Goal: Transaction & Acquisition: Purchase product/service

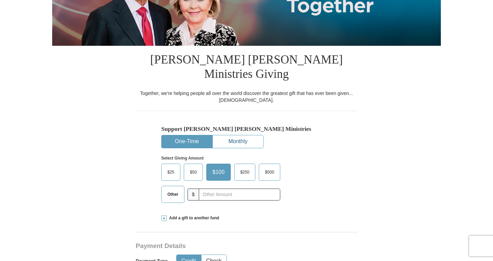
scroll to position [126, 0]
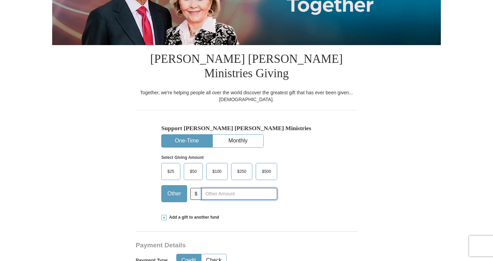
click at [213, 188] on input "text" at bounding box center [240, 194] width 76 height 12
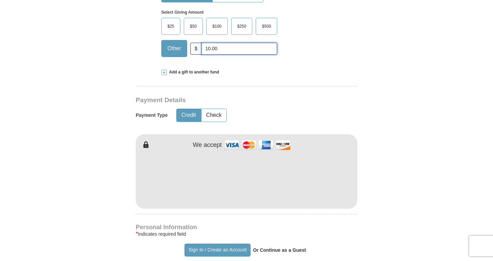
scroll to position [277, 0]
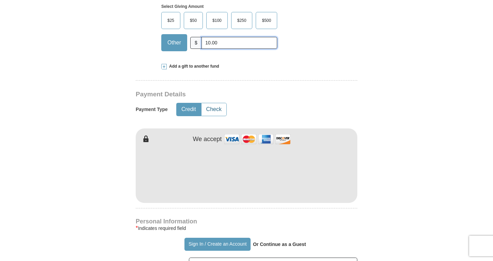
type input "10.00"
click at [220, 103] on button "Check" at bounding box center [214, 109] width 25 height 13
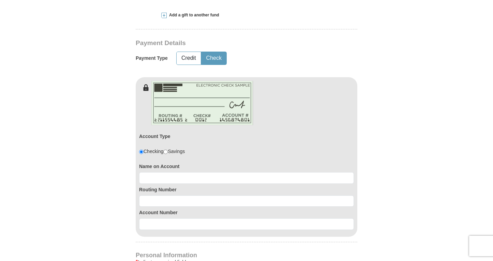
scroll to position [377, 0]
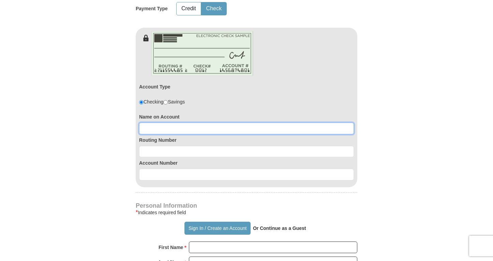
click at [150, 123] on input at bounding box center [246, 129] width 215 height 12
type input "Stephen LaFlora"
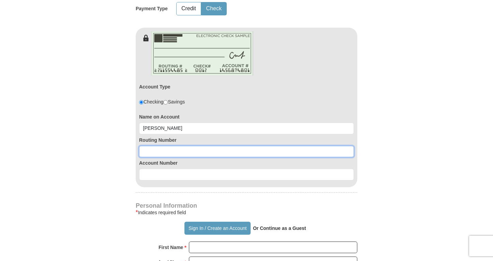
click at [144, 146] on input at bounding box center [246, 152] width 215 height 12
type input "071923909"
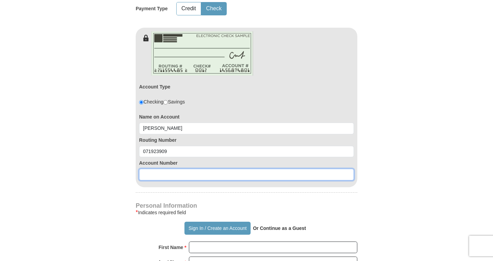
click at [146, 169] on input at bounding box center [246, 175] width 215 height 12
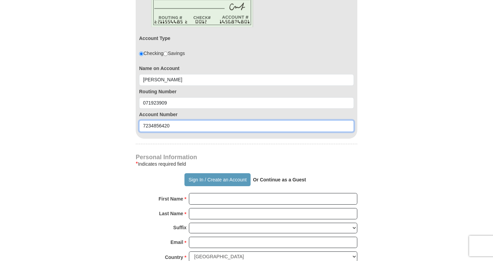
scroll to position [437, 0]
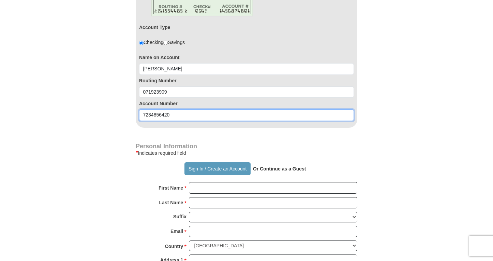
type input "7234856420"
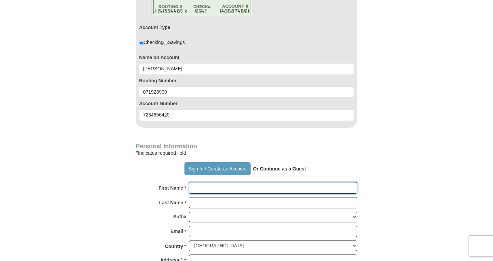
click at [200, 182] on input "First Name *" at bounding box center [273, 188] width 169 height 12
type input "Stephen"
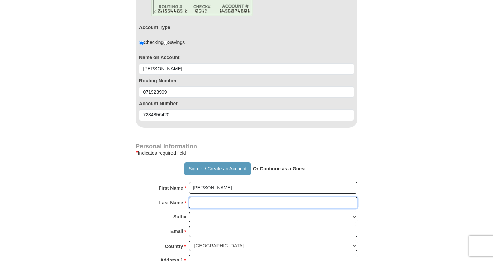
click at [201, 197] on input "Last Name *" at bounding box center [273, 203] width 169 height 12
type input "LaFlora"
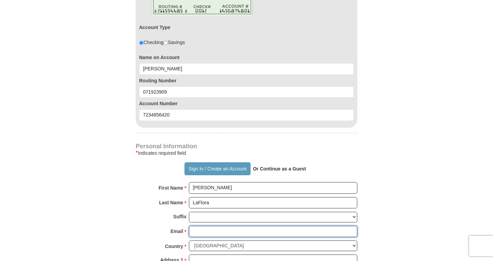
click at [198, 226] on input "Email *" at bounding box center [273, 232] width 169 height 12
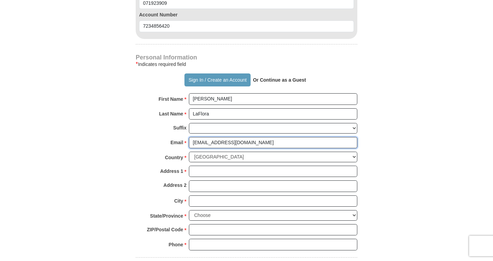
scroll to position [528, 0]
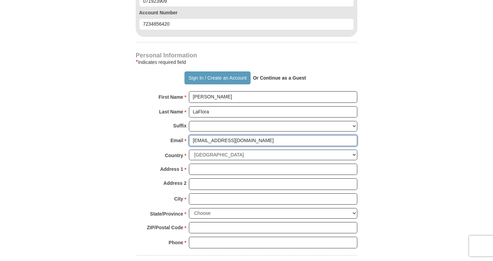
type input "stepwool@aol.com"
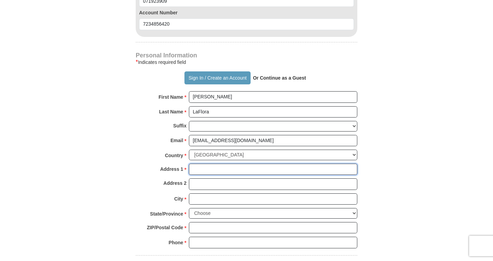
click at [201, 163] on input "Address 1 *" at bounding box center [273, 169] width 169 height 12
type input "20235 Wilderness Trail"
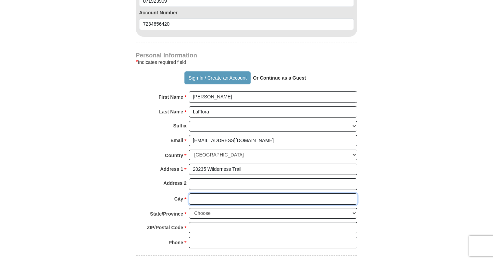
type input "Olympia Fields"
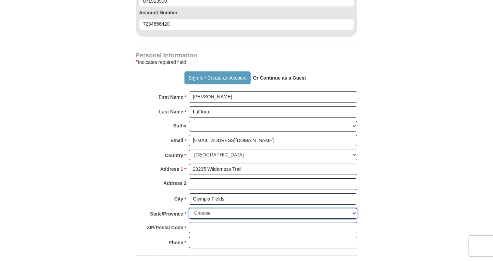
select select "IL"
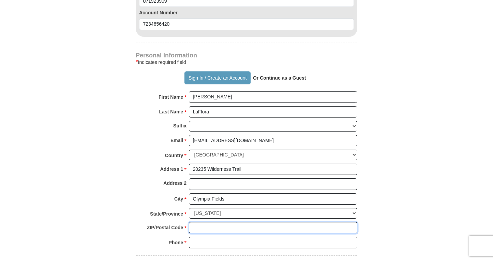
type input "60637"
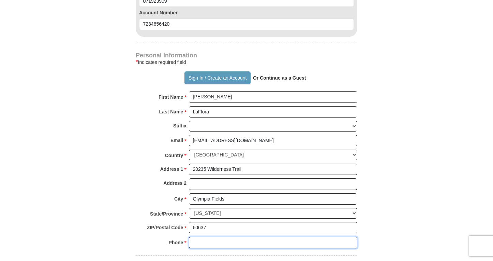
type input "7739602399"
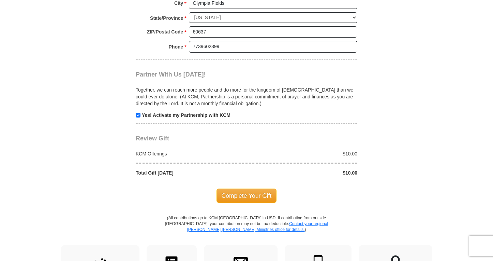
scroll to position [724, 0]
click at [246, 188] on span "Complete Your Gift" at bounding box center [247, 195] width 60 height 14
